Goal: Find contact information: Obtain details needed to contact an individual or organization

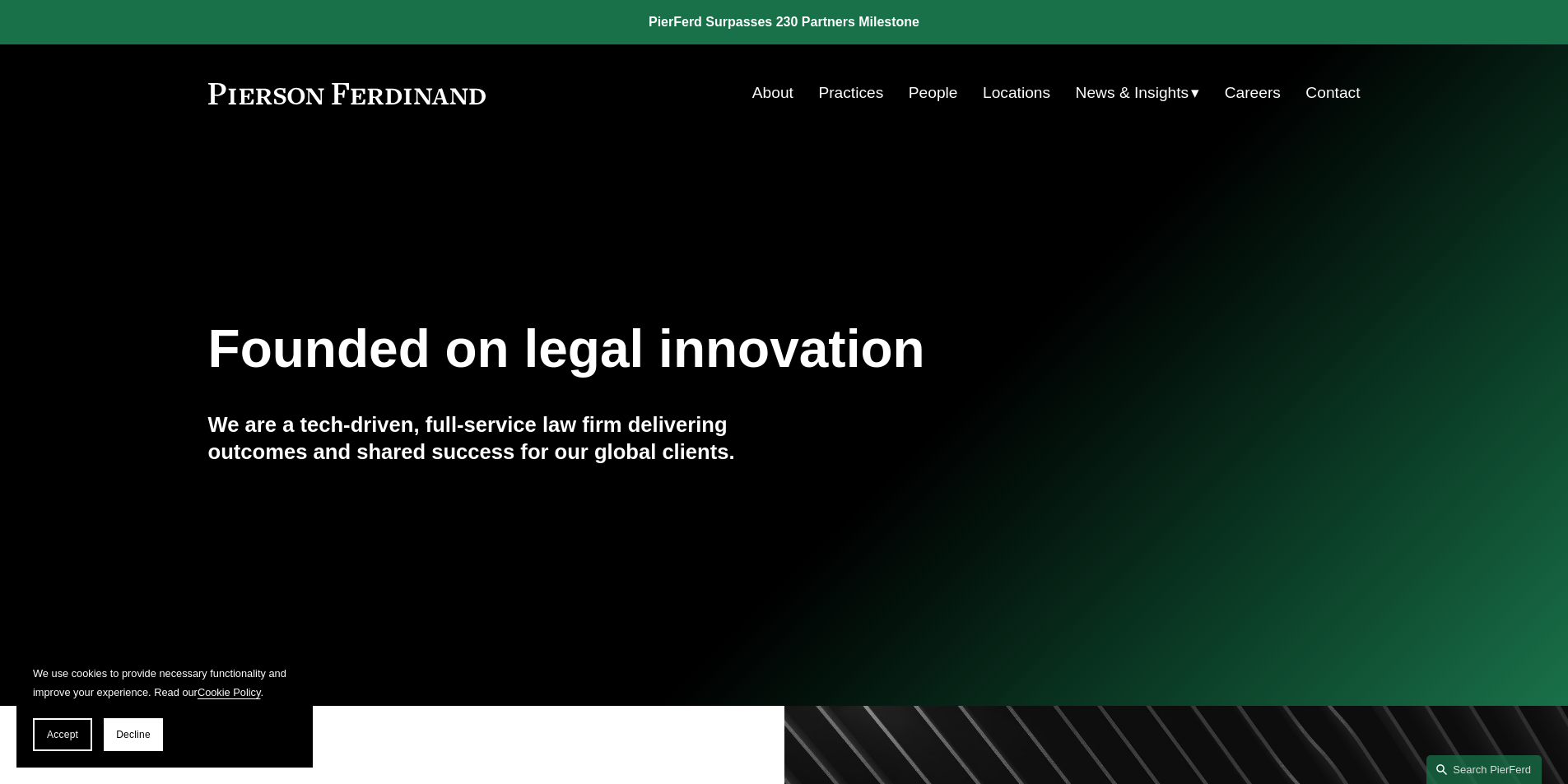
click at [1021, 95] on link "Locations" at bounding box center [1017, 93] width 68 height 31
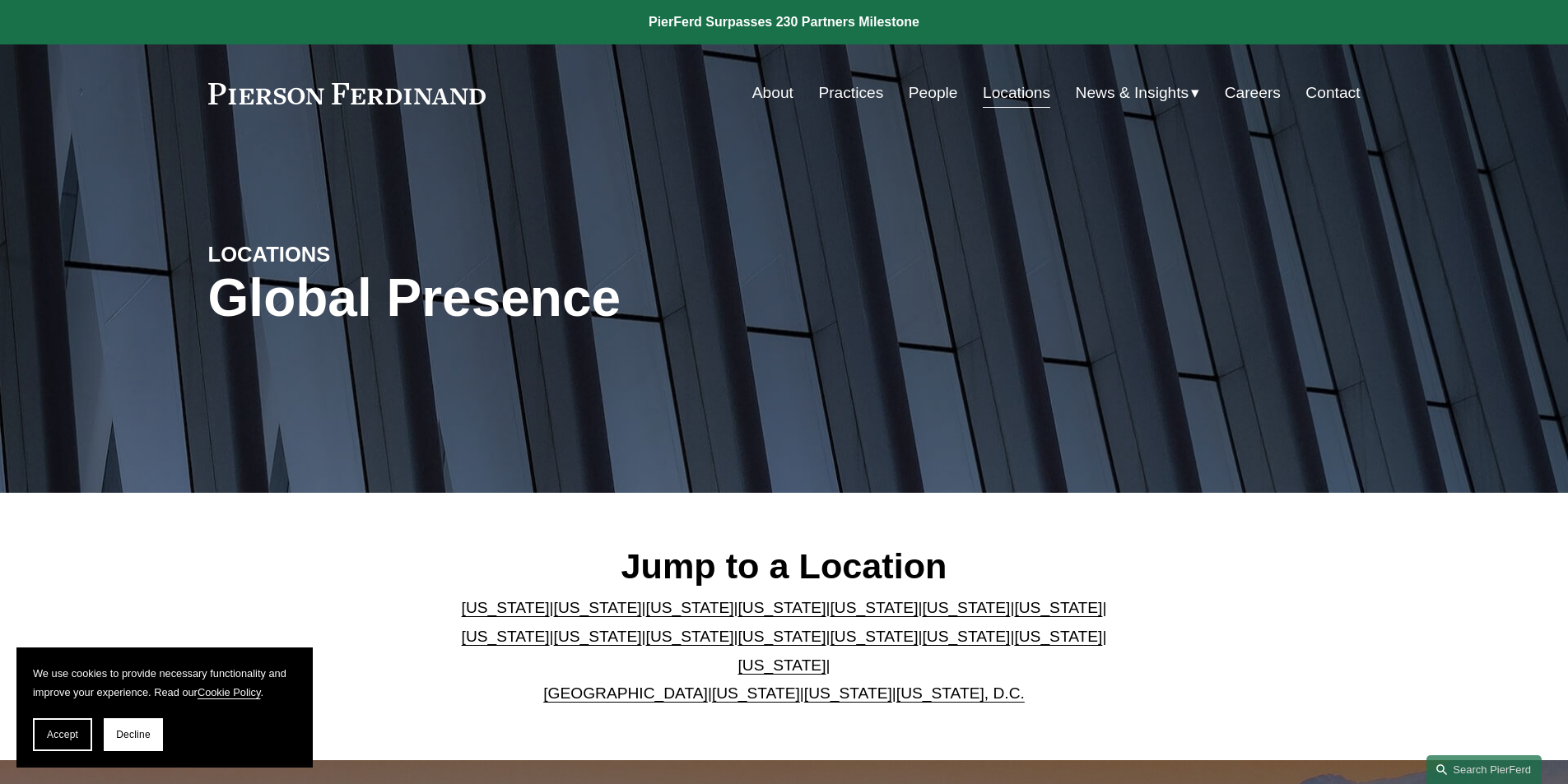
click at [915, 94] on link "People" at bounding box center [933, 93] width 49 height 31
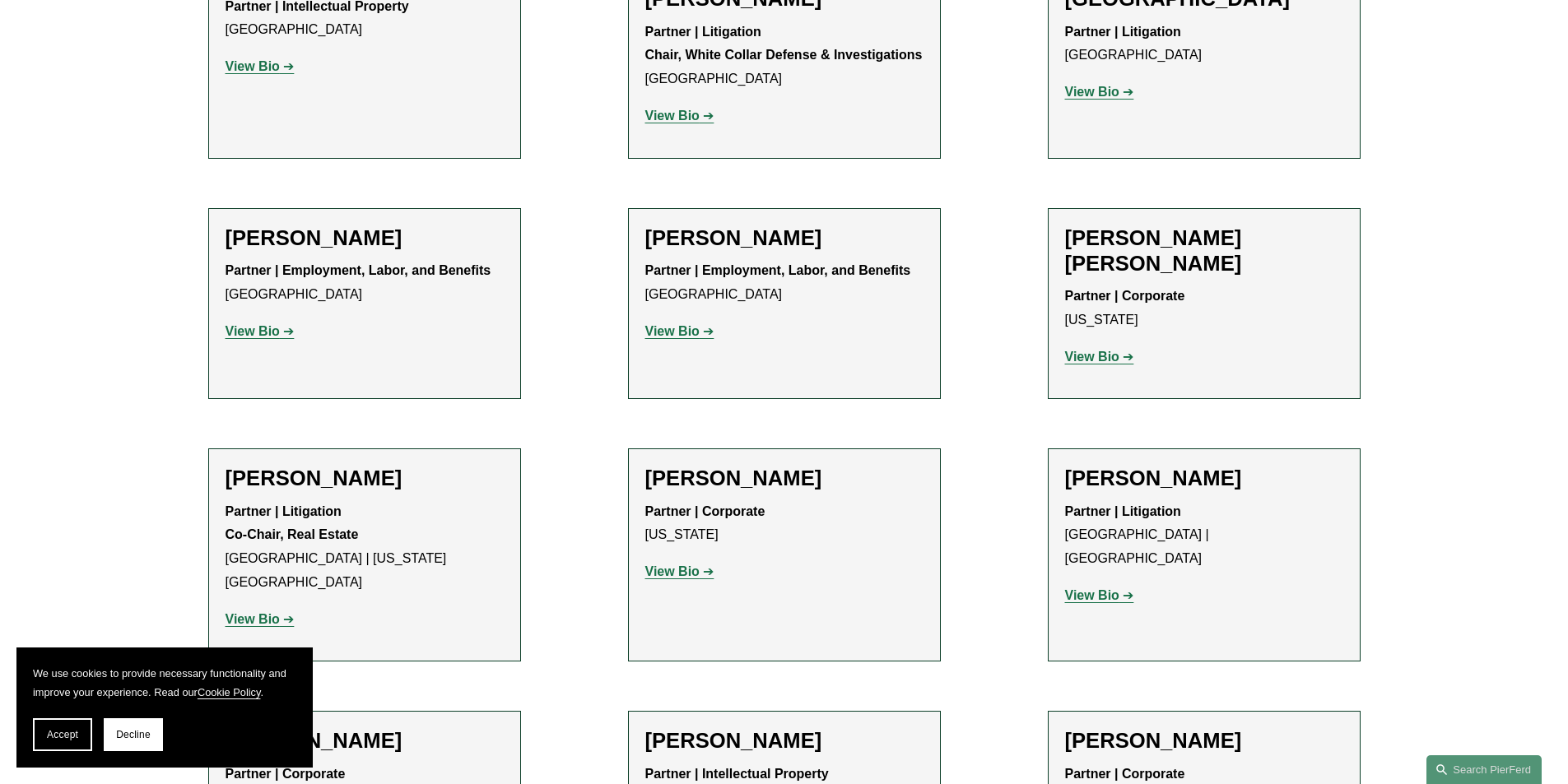
scroll to position [9569, 0]
